Goal: Find specific page/section: Find specific page/section

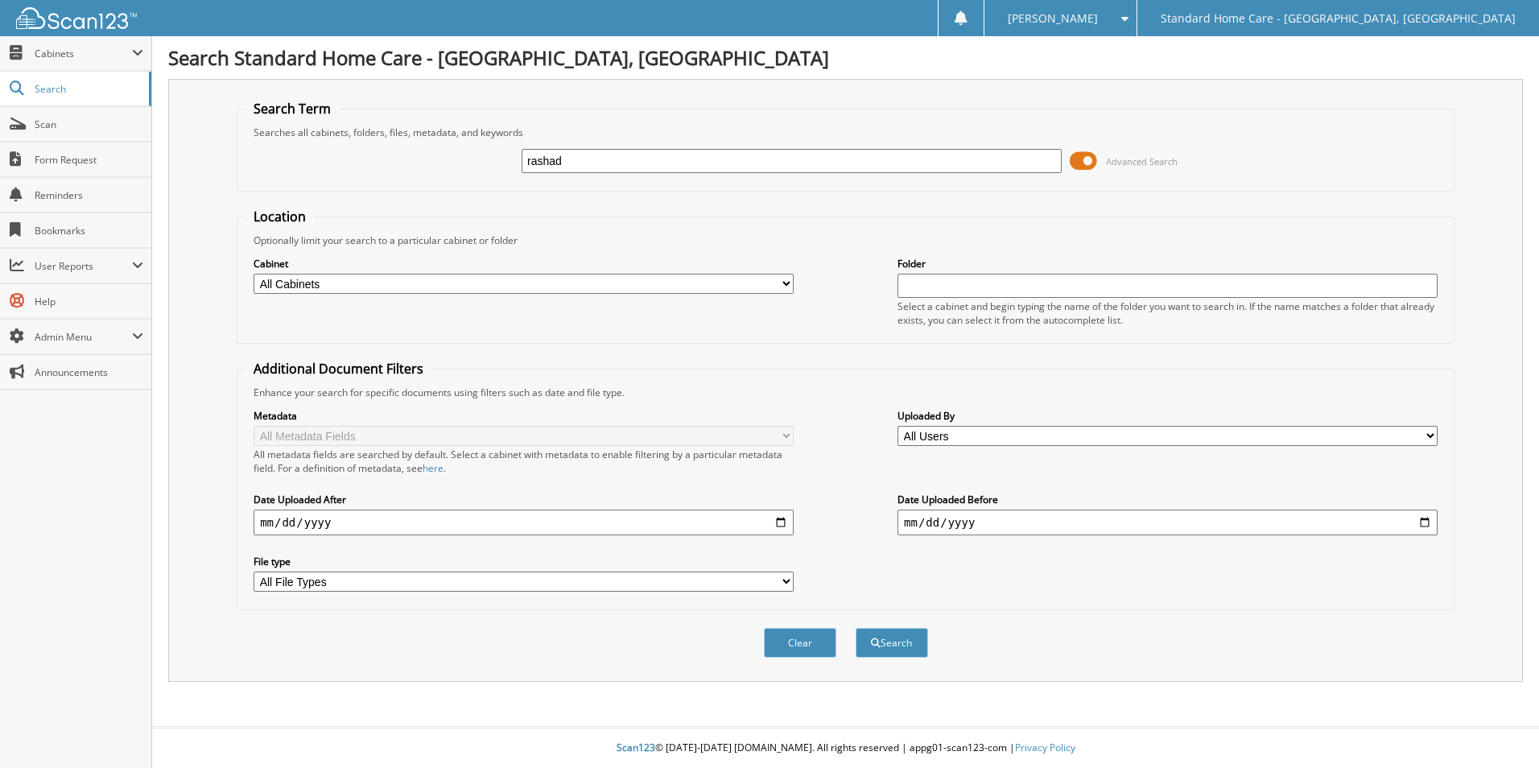
type input "rashad"
click at [856, 628] on button "Search" at bounding box center [892, 643] width 72 height 30
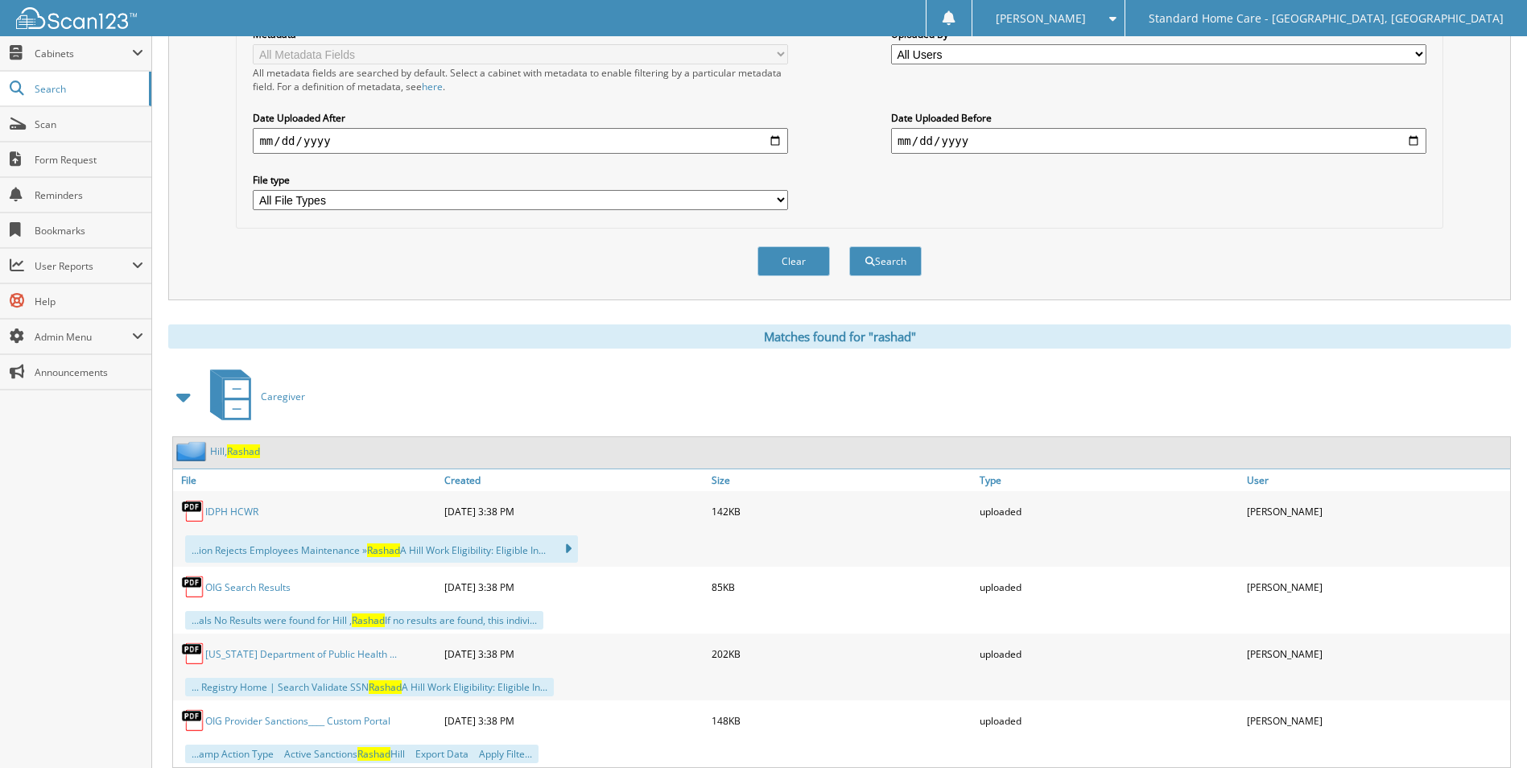
scroll to position [403, 0]
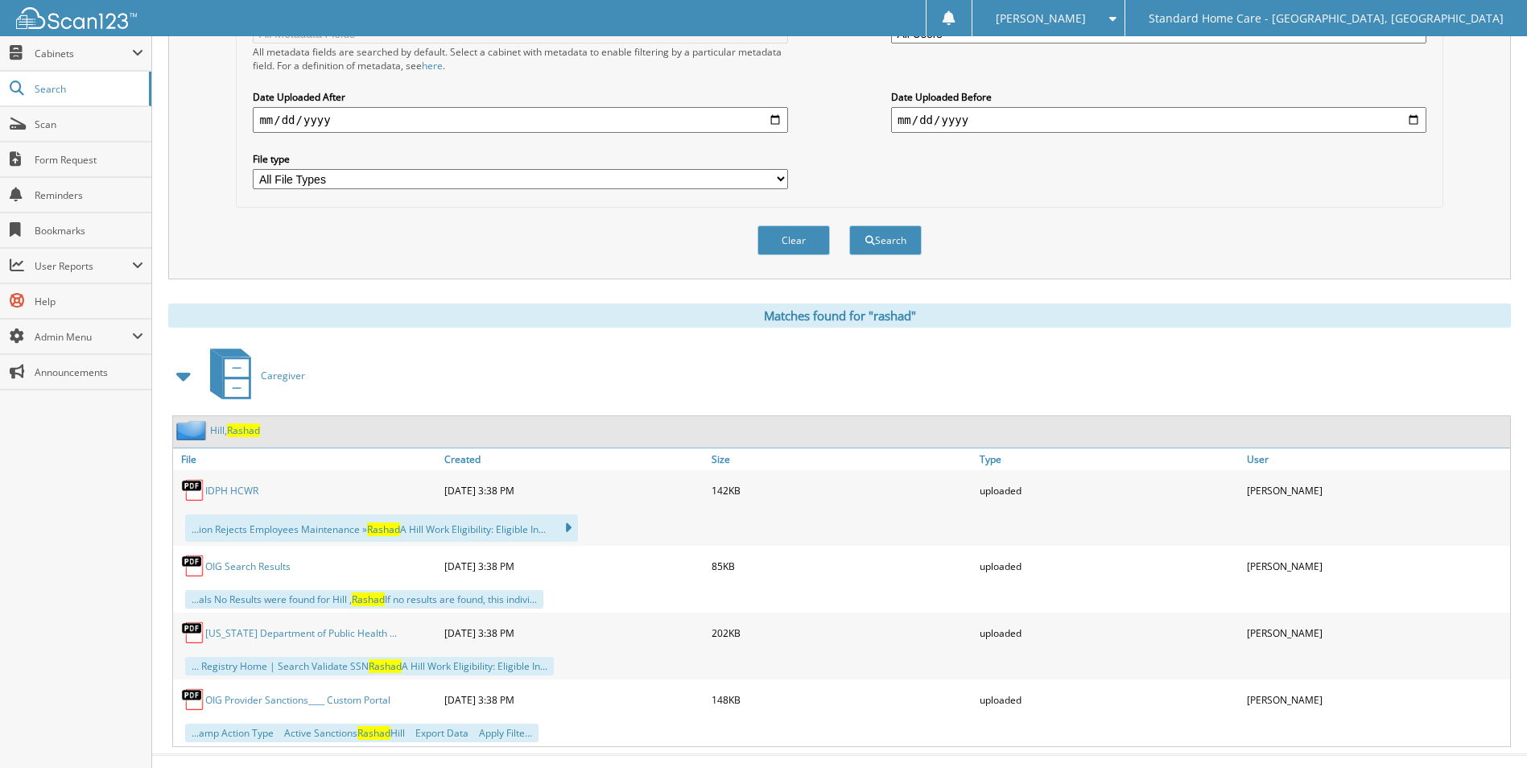
click at [225, 430] on link "[PERSON_NAME][GEOGRAPHIC_DATA]" at bounding box center [235, 430] width 50 height 14
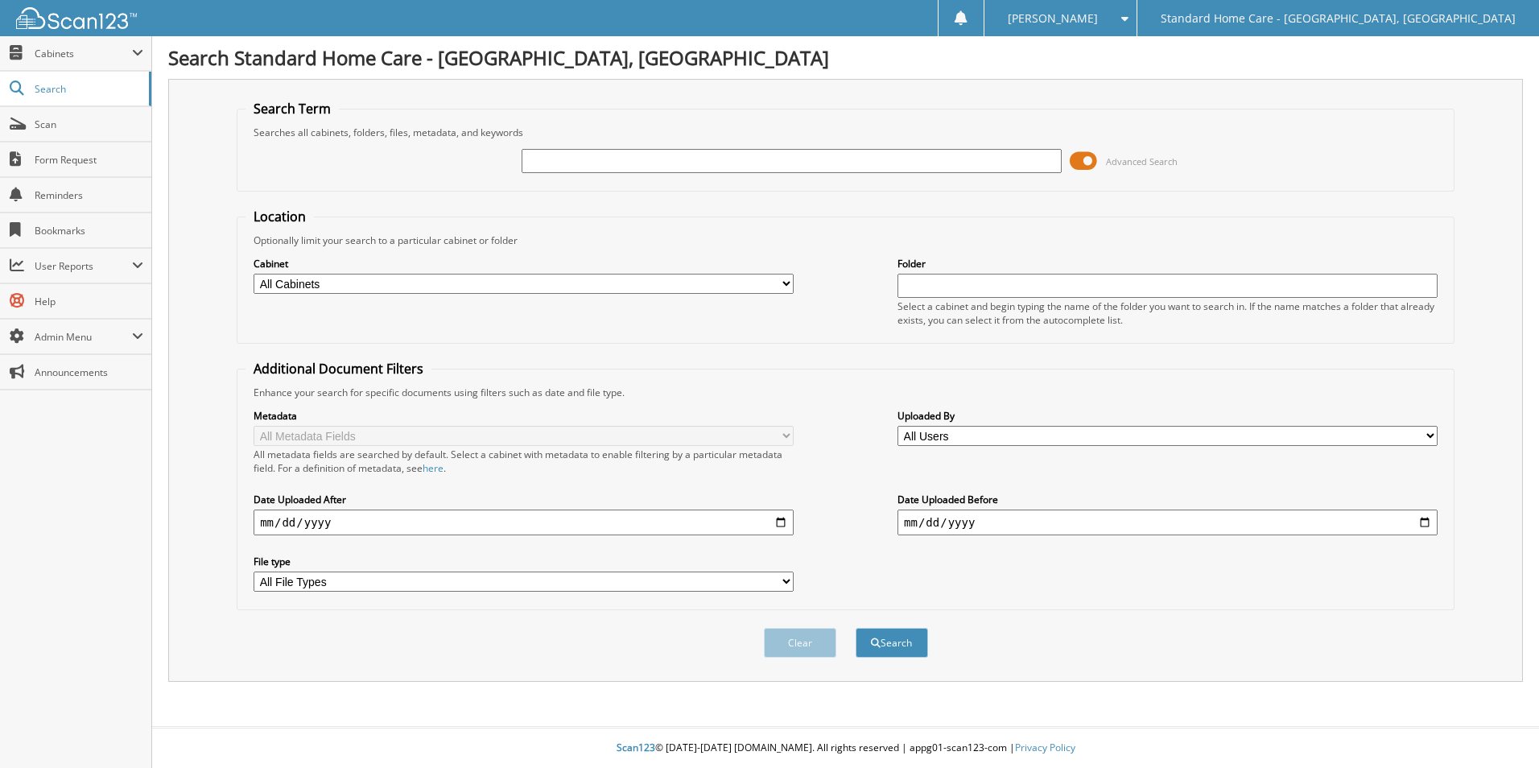
click at [886, 145] on div "Advanced Search" at bounding box center [846, 160] width 1200 height 43
click at [888, 174] on div at bounding box center [792, 160] width 540 height 27
click at [886, 159] on input "text" at bounding box center [792, 161] width 540 height 24
type input "gillespie"
click at [856, 628] on button "Search" at bounding box center [892, 643] width 72 height 30
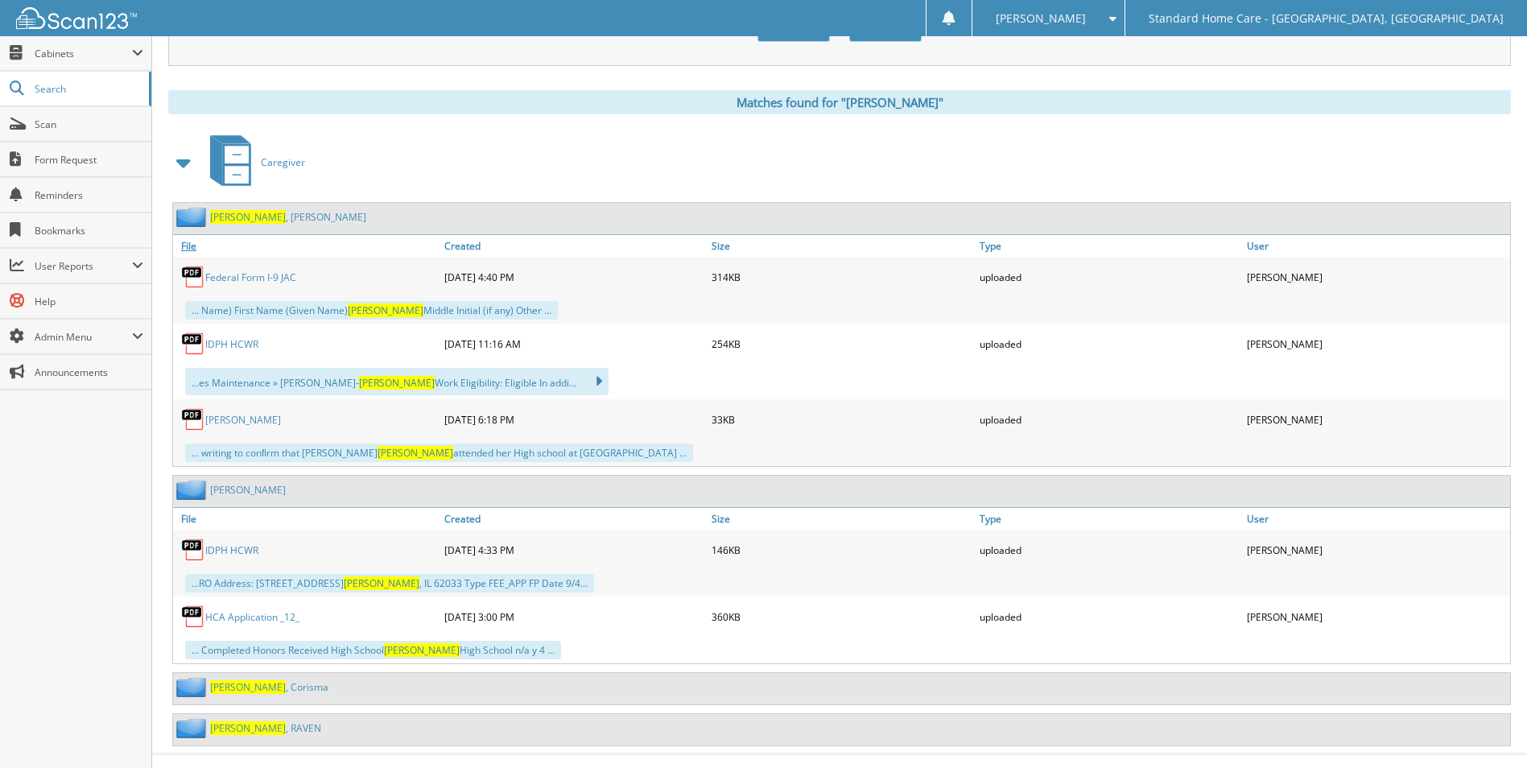
scroll to position [643, 0]
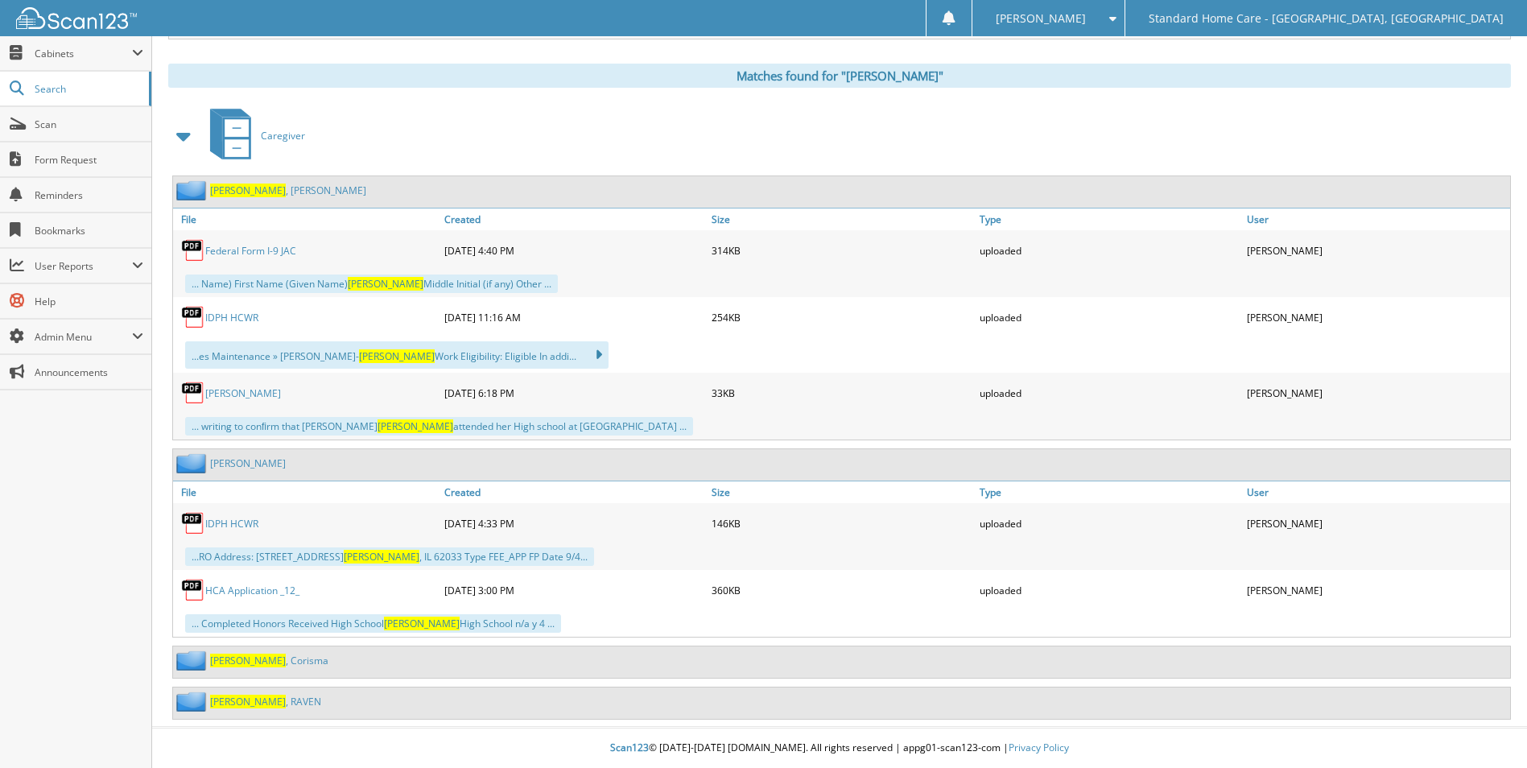
click at [253, 188] on link "Gillespie , Jacqueline" at bounding box center [288, 191] width 156 height 14
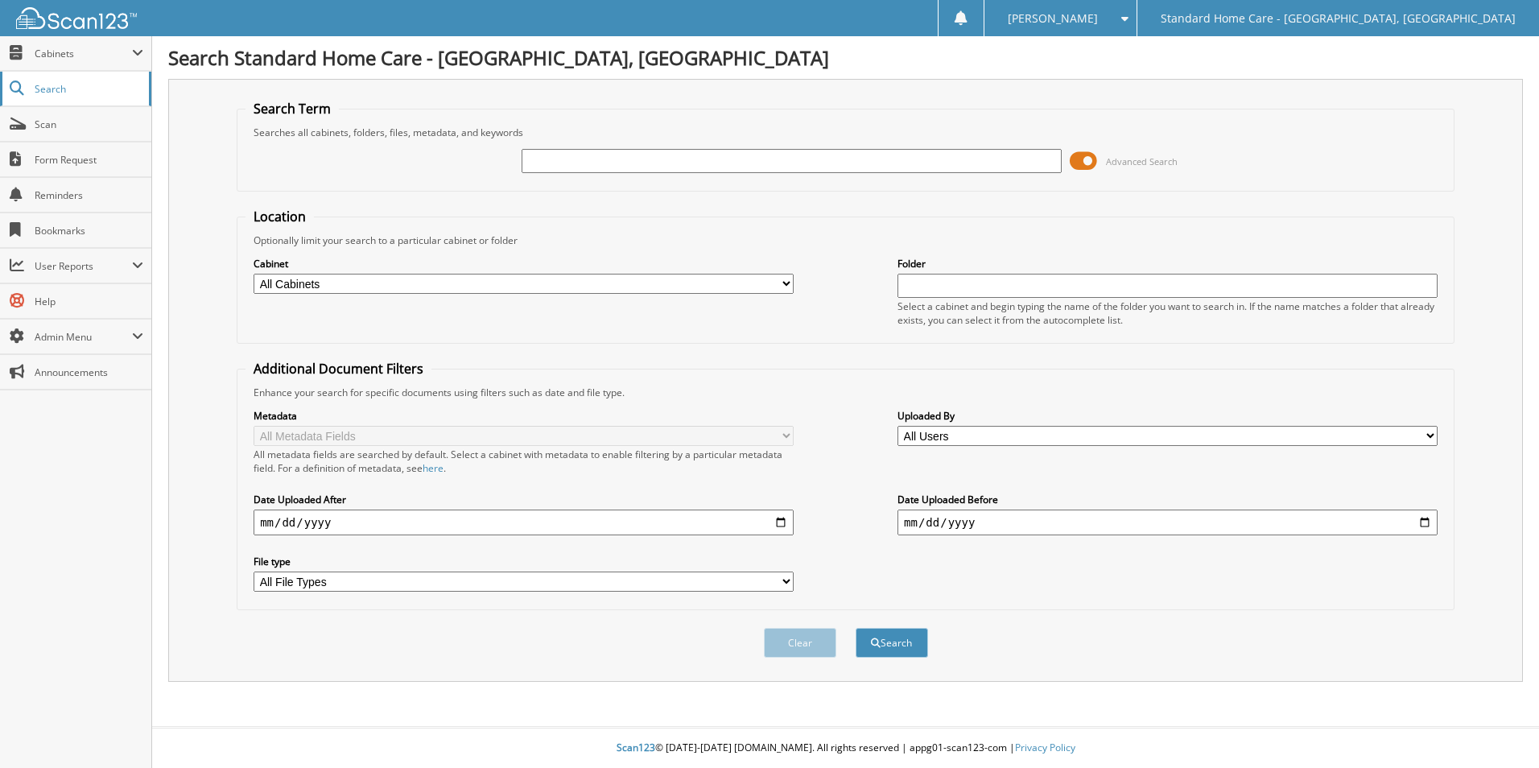
click at [47, 92] on span "Search" at bounding box center [88, 89] width 106 height 14
click at [72, 59] on span "Cabinets" at bounding box center [83, 54] width 97 height 14
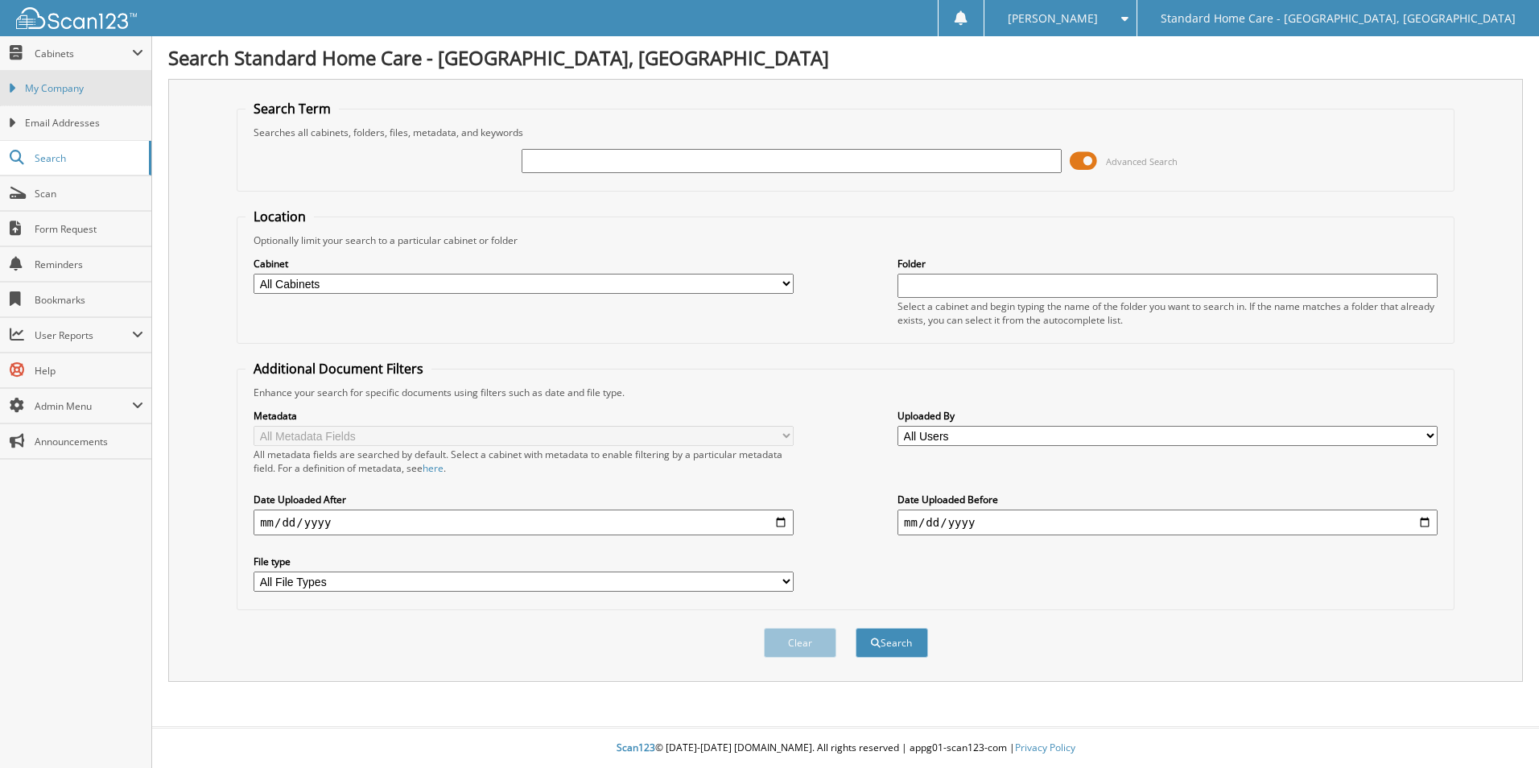
click at [75, 94] on span "My Company" at bounding box center [84, 88] width 118 height 14
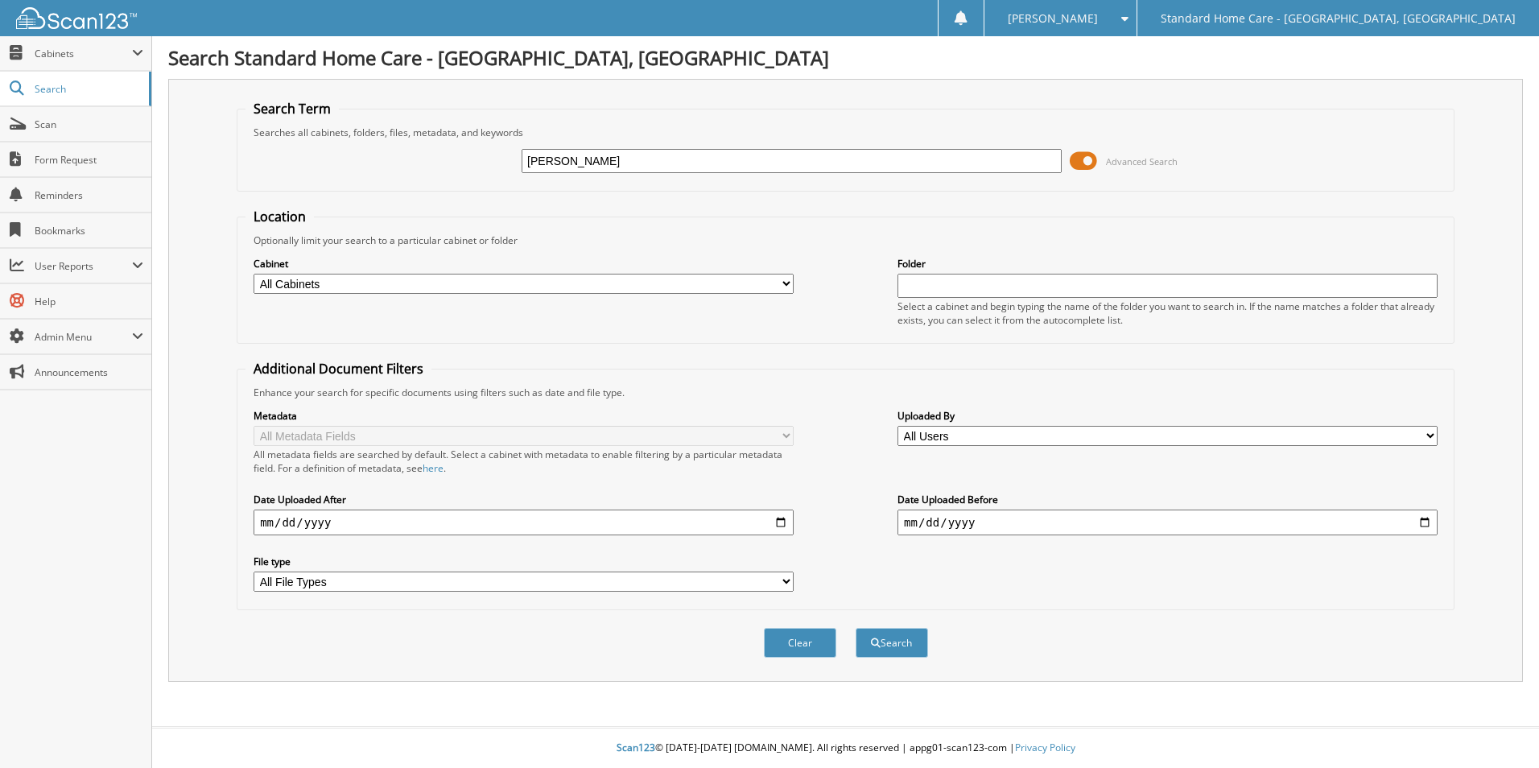
type input "[PERSON_NAME]"
click at [856, 628] on button "Search" at bounding box center [892, 643] width 72 height 30
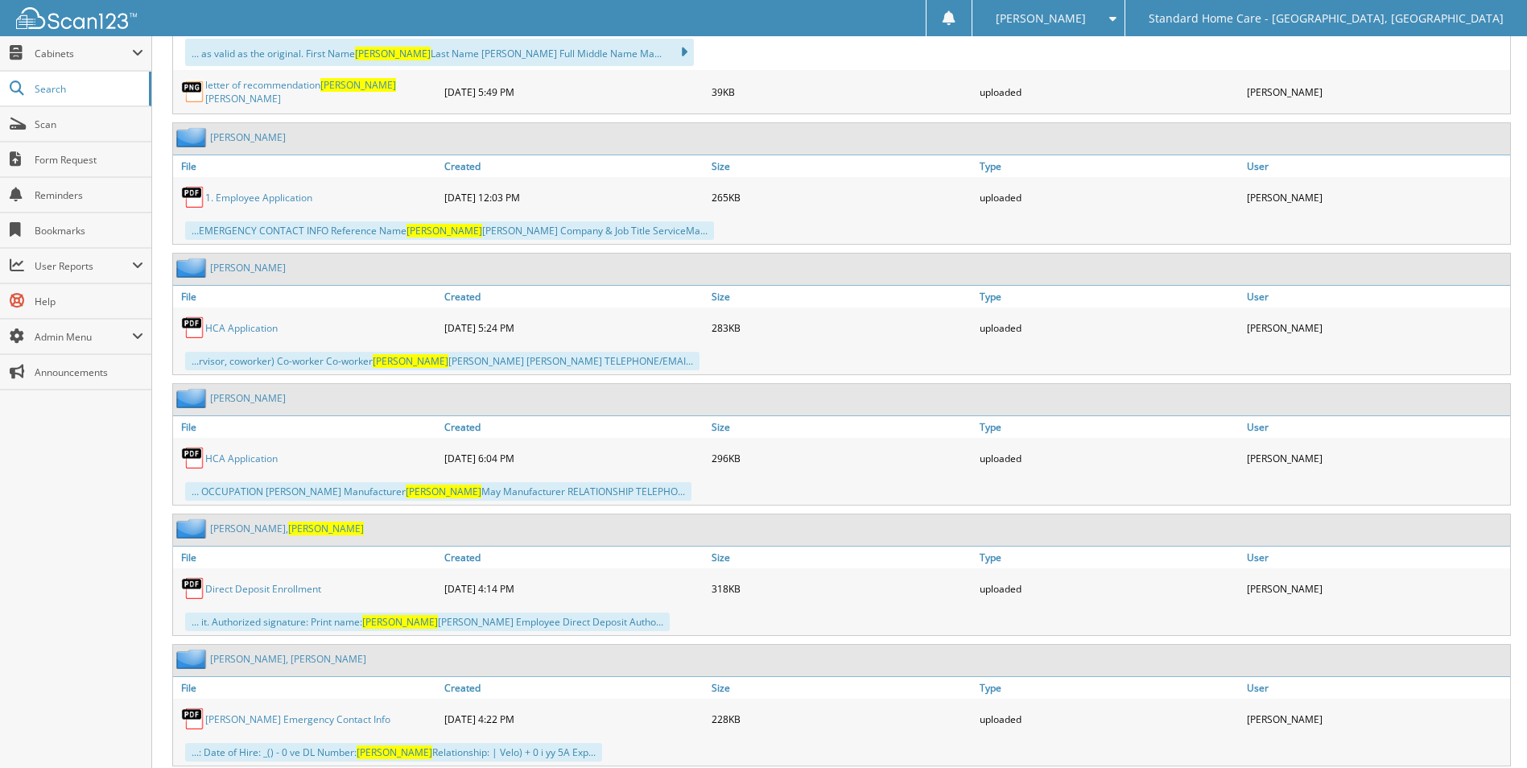
scroll to position [1122, 0]
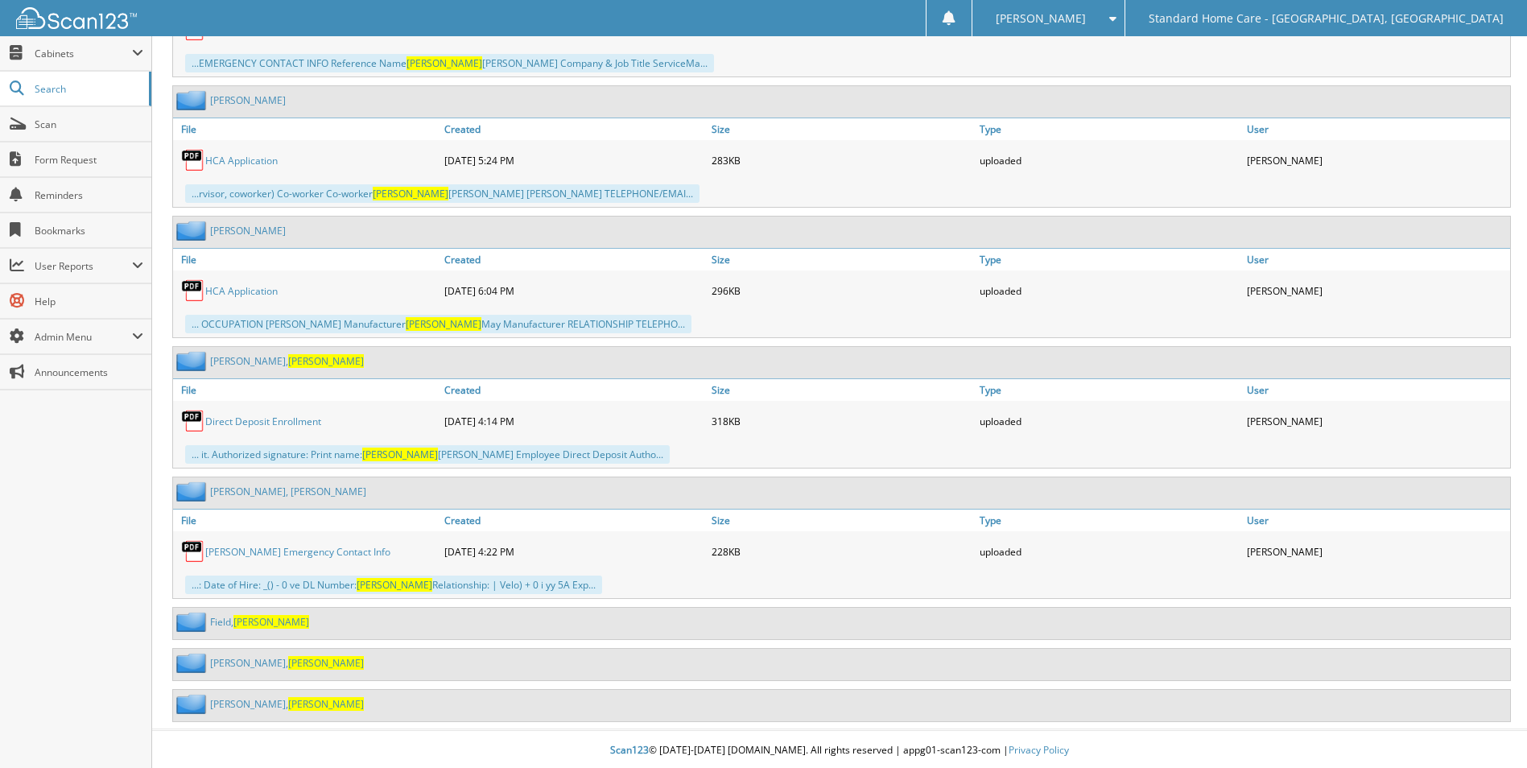
click at [231, 623] on link "Field, [PERSON_NAME]" at bounding box center [259, 622] width 99 height 14
